Goal: Task Accomplishment & Management: Manage account settings

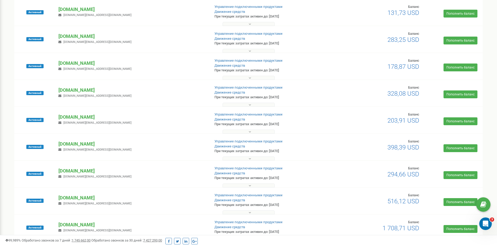
scroll to position [273, 0]
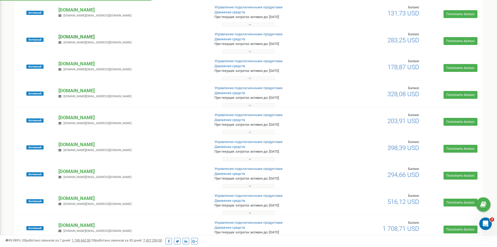
click at [78, 37] on p "[DOMAIN_NAME]" at bounding box center [131, 36] width 147 height 7
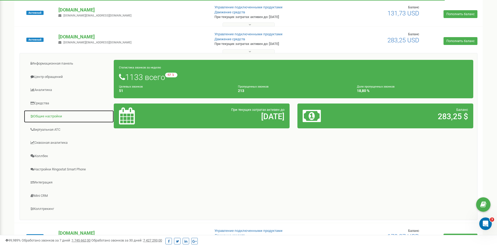
click at [46, 115] on link "Общие настройки" at bounding box center [69, 116] width 90 height 13
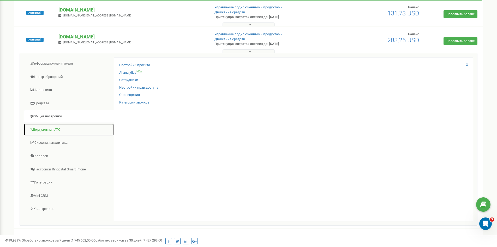
click at [51, 130] on link "Виртуальная АТС" at bounding box center [69, 129] width 90 height 13
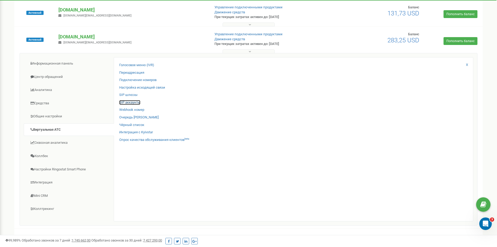
click at [132, 103] on link "SIP аккаунты" at bounding box center [129, 102] width 21 height 5
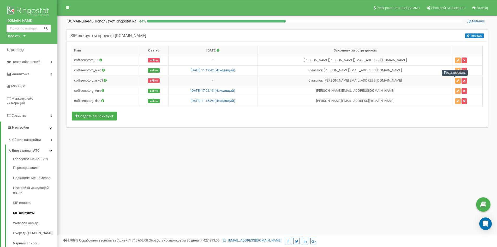
click at [455, 81] on button "button" at bounding box center [458, 81] width 6 height 6
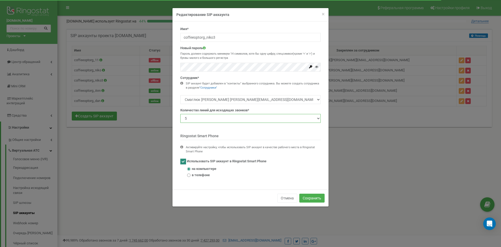
click at [254, 118] on select "1 2 3 4 5 10 20 50 100" at bounding box center [250, 118] width 140 height 9
click at [323, 13] on span "×" at bounding box center [323, 14] width 3 height 6
